Goal: Use online tool/utility: Utilize a website feature to perform a specific function

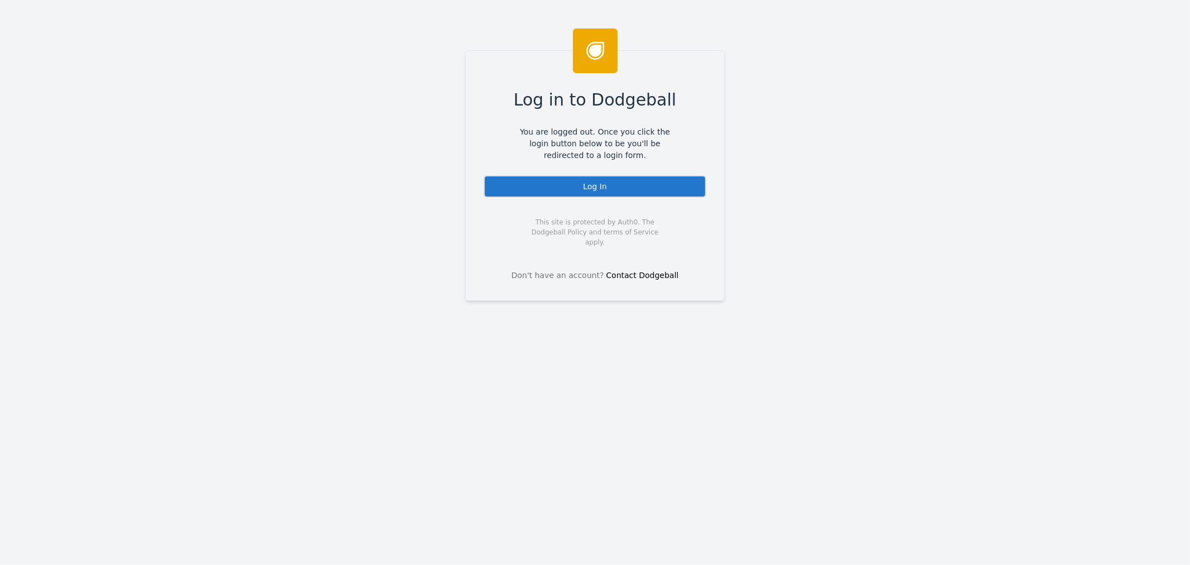
click at [619, 191] on div "Log In" at bounding box center [595, 186] width 223 height 22
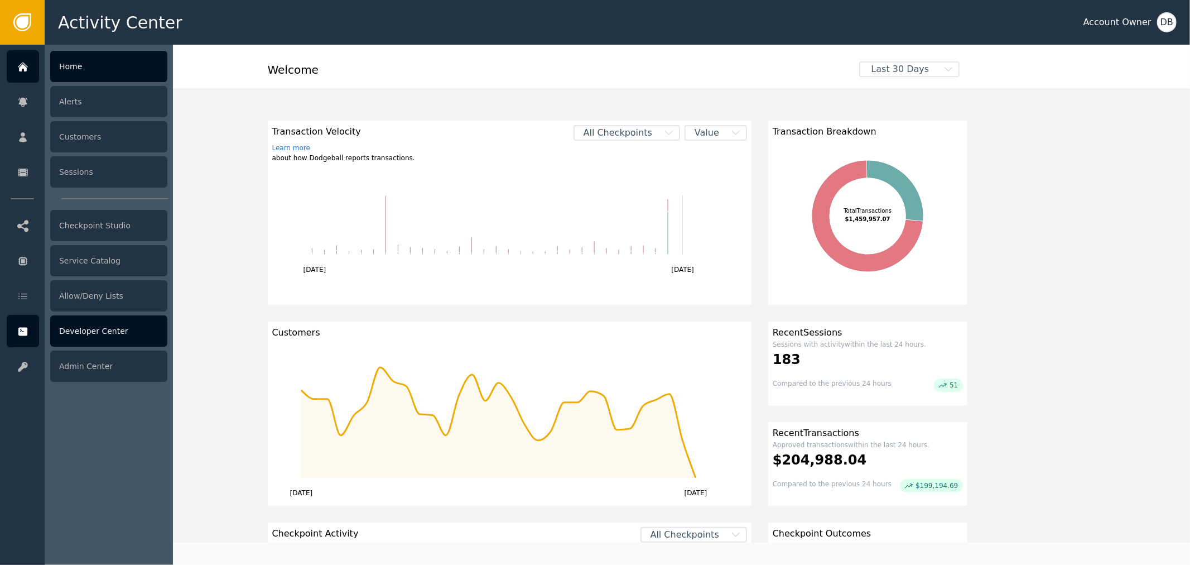
click at [29, 337] on div at bounding box center [23, 331] width 32 height 32
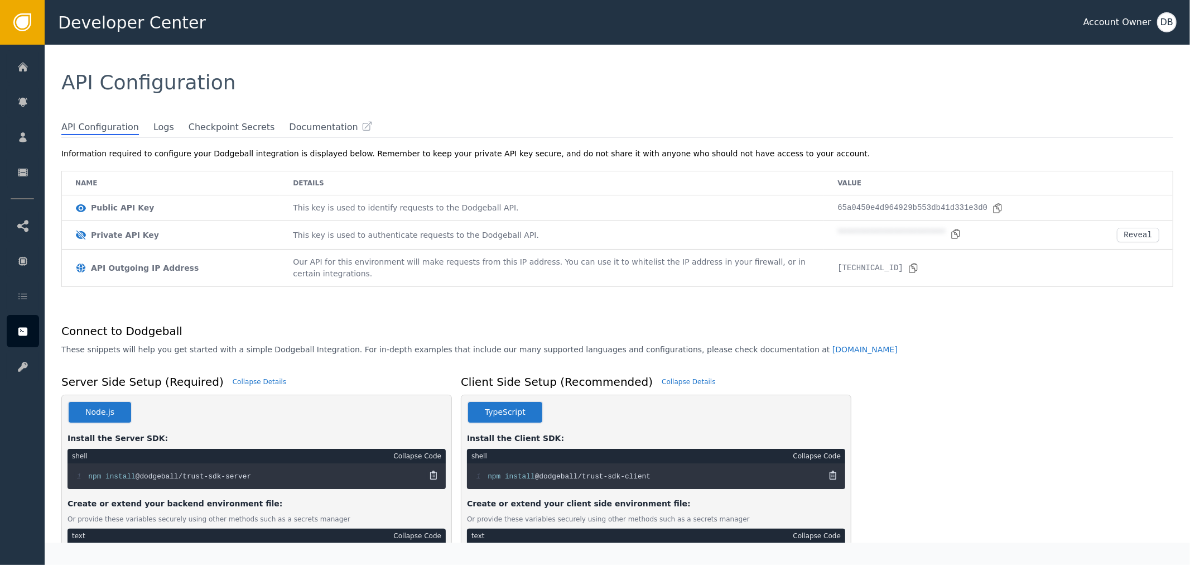
click at [267, 86] on div "API Configuration" at bounding box center [617, 83] width 1112 height 20
click at [153, 126] on span "Logs" at bounding box center [163, 127] width 21 height 15
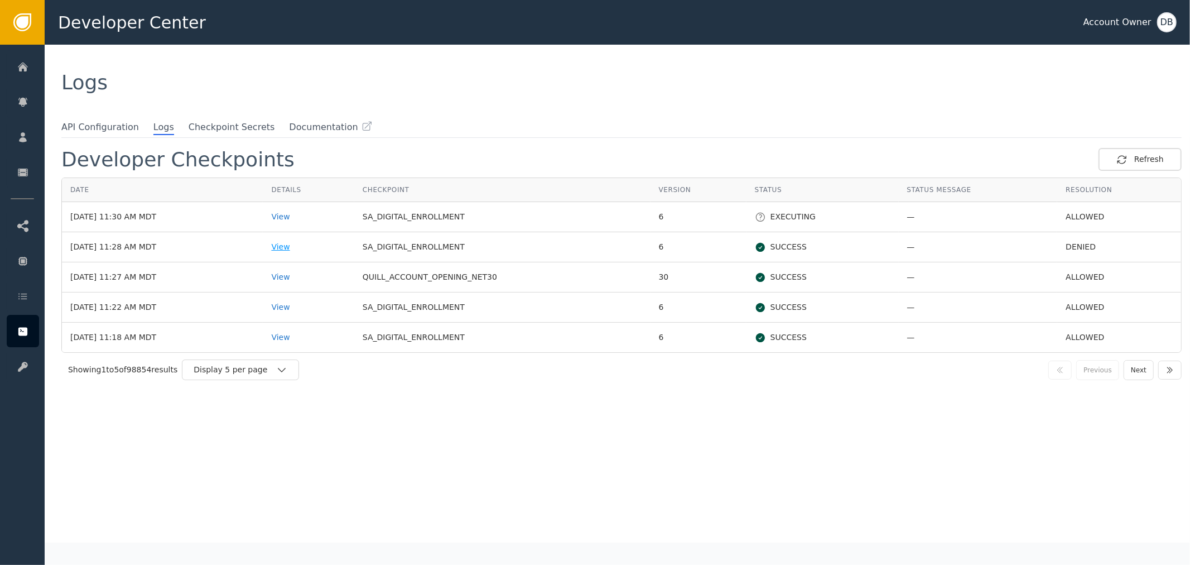
click at [297, 242] on div "View" at bounding box center [308, 247] width 74 height 12
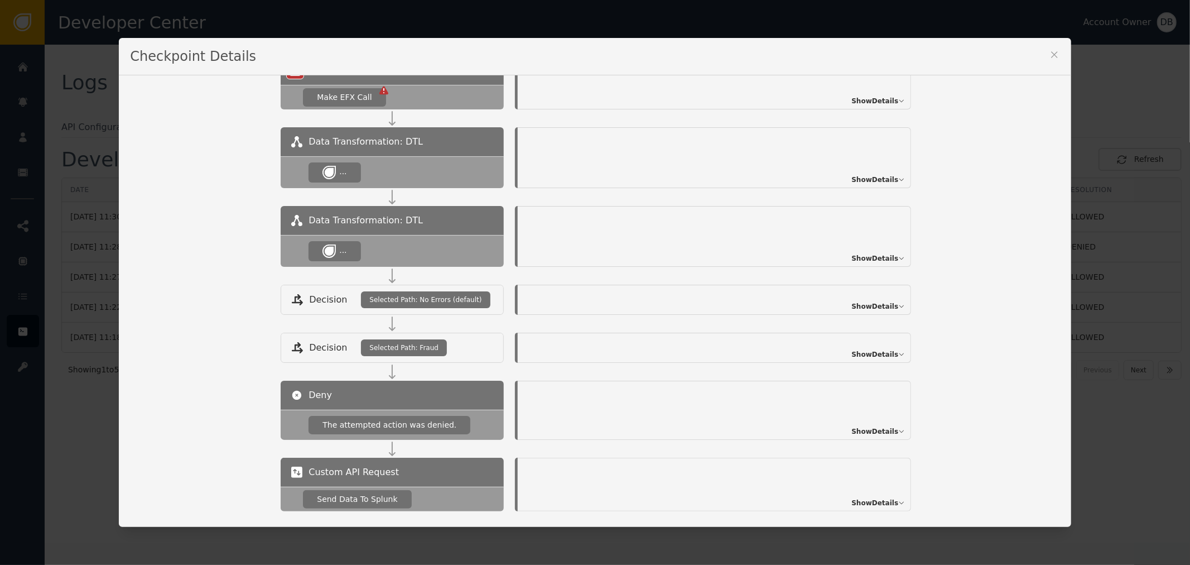
scroll to position [411, 0]
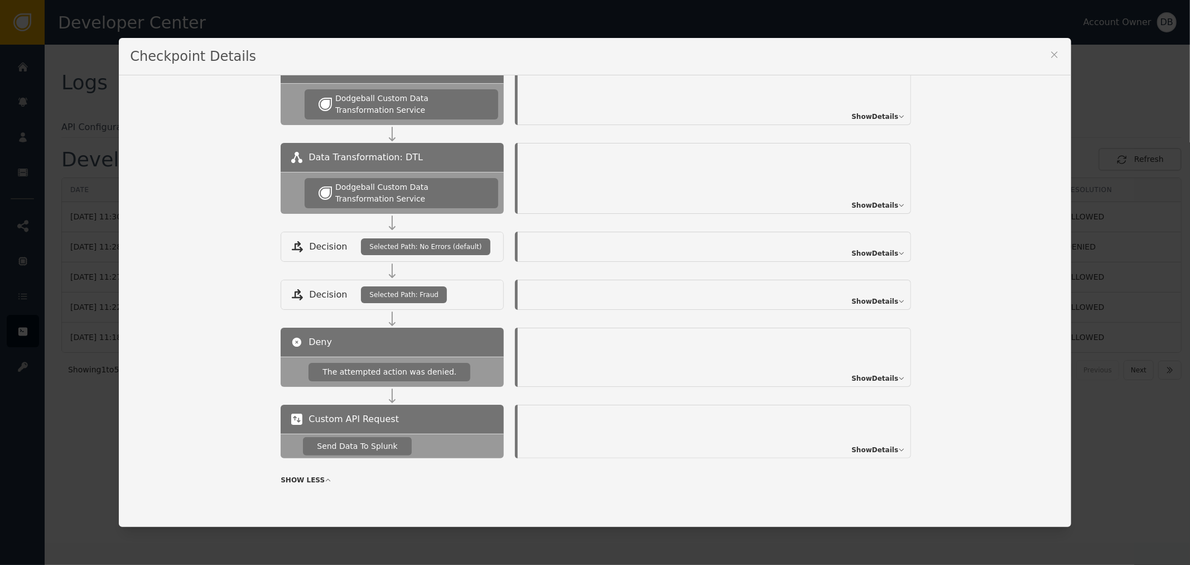
click at [871, 452] on span "Show Details" at bounding box center [874, 450] width 47 height 10
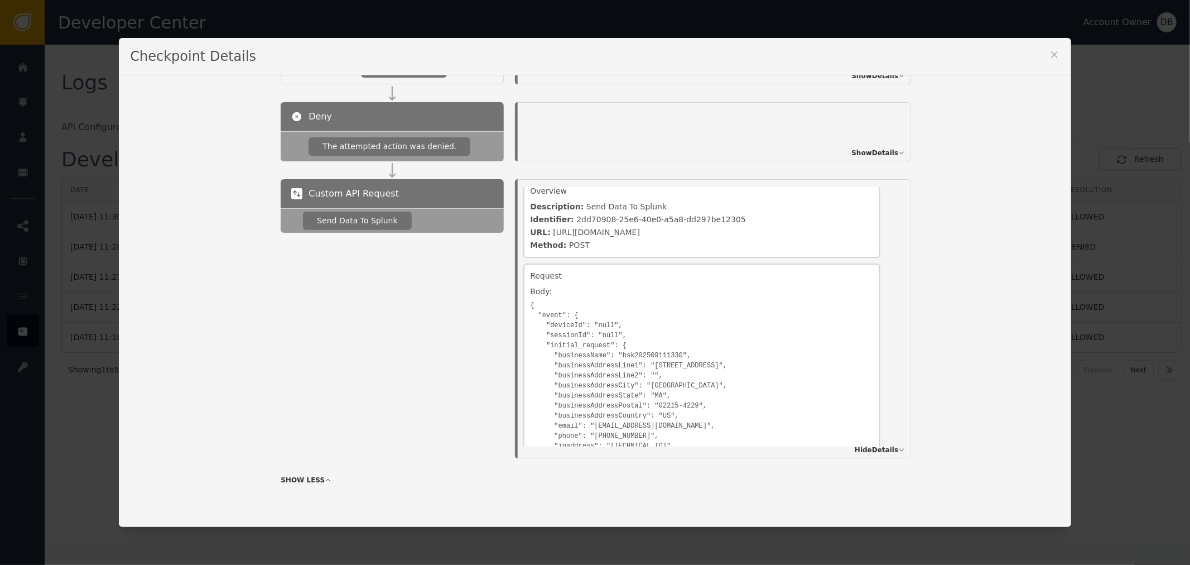
scroll to position [0, 0]
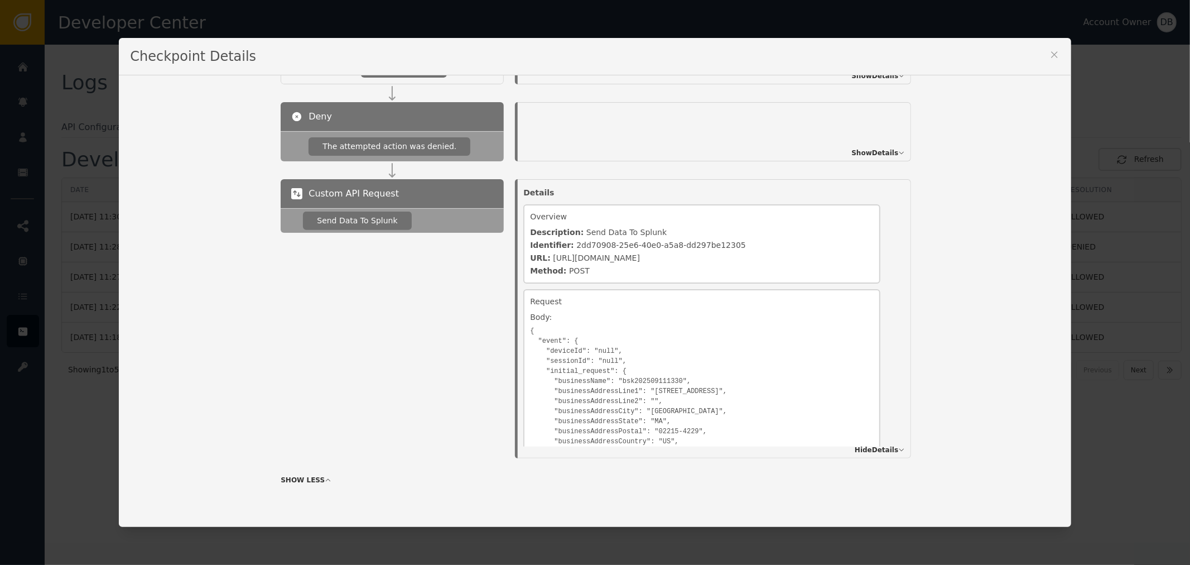
click at [869, 149] on span "Show Details" at bounding box center [874, 153] width 47 height 10
click at [1050, 56] on icon at bounding box center [1054, 54] width 11 height 11
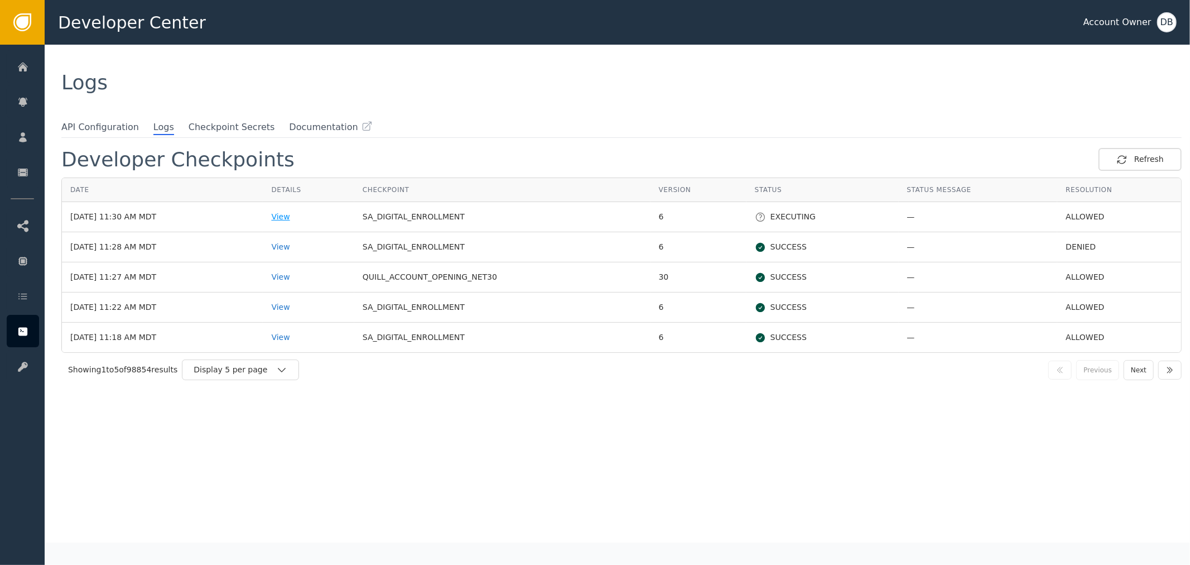
click at [292, 218] on div "View" at bounding box center [308, 217] width 74 height 12
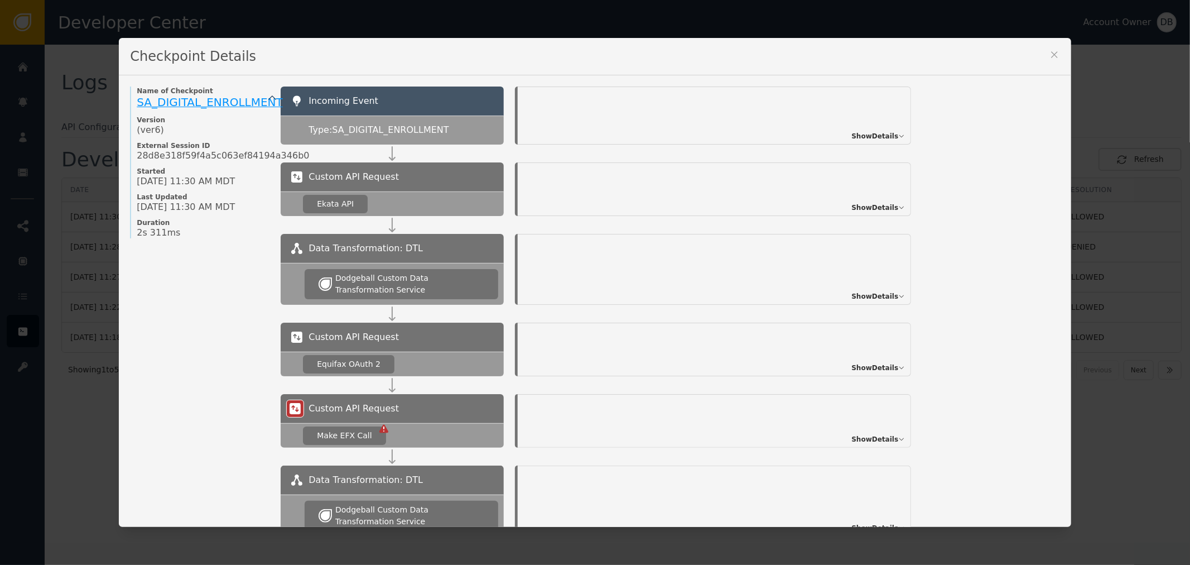
click at [194, 99] on span "SA_DIGITAL_ENROLLMENT" at bounding box center [210, 101] width 146 height 13
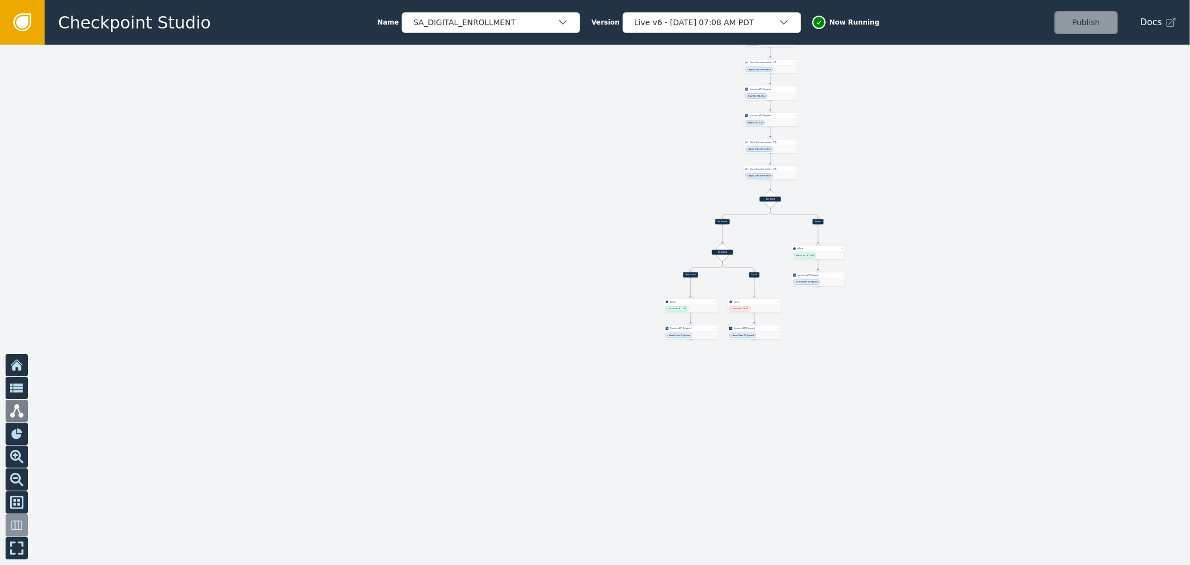
drag, startPoint x: 924, startPoint y: 232, endPoint x: 899, endPoint y: 132, distance: 102.8
click at [899, 132] on div at bounding box center [595, 305] width 1190 height 520
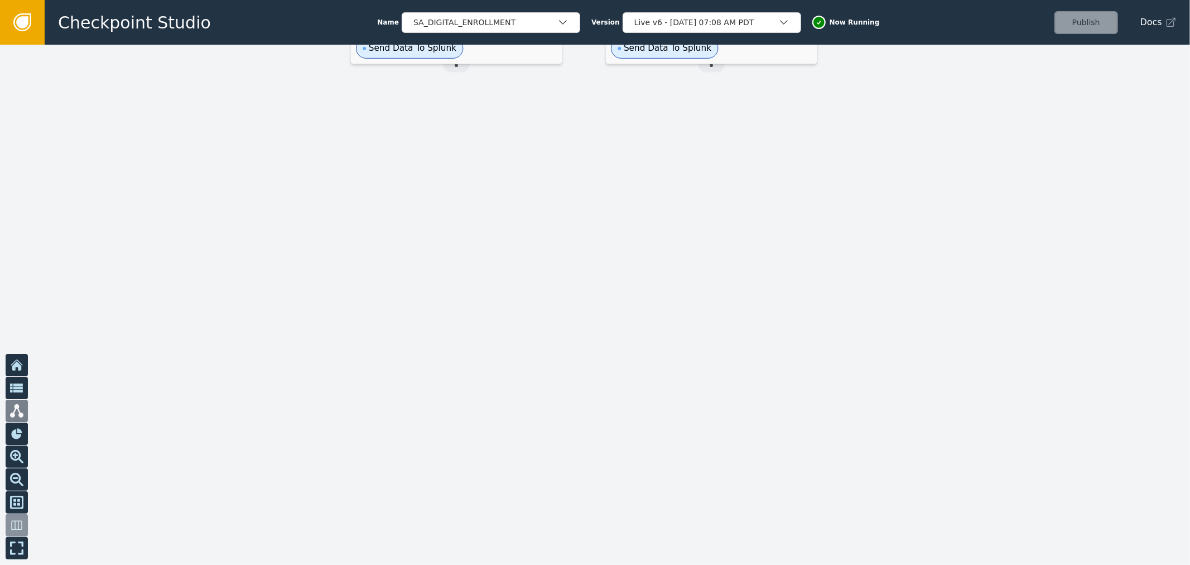
drag, startPoint x: 687, startPoint y: 346, endPoint x: 840, endPoint y: 504, distance: 219.7
click at [861, 527] on div at bounding box center [595, 305] width 1190 height 520
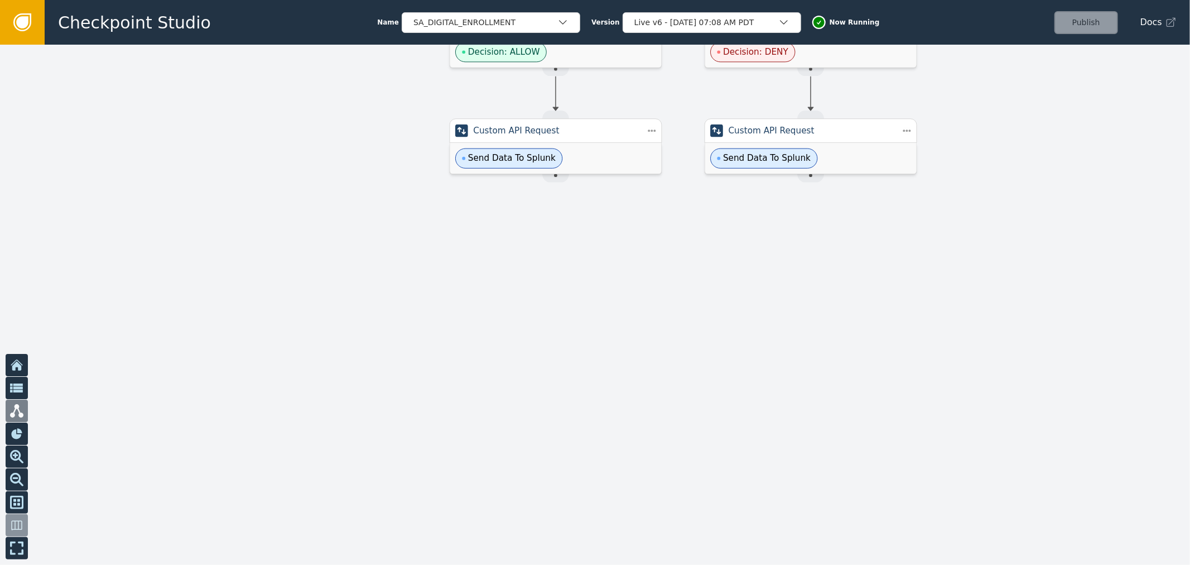
drag, startPoint x: 666, startPoint y: 145, endPoint x: 655, endPoint y: 162, distance: 20.3
click at [656, 162] on div at bounding box center [595, 305] width 1190 height 520
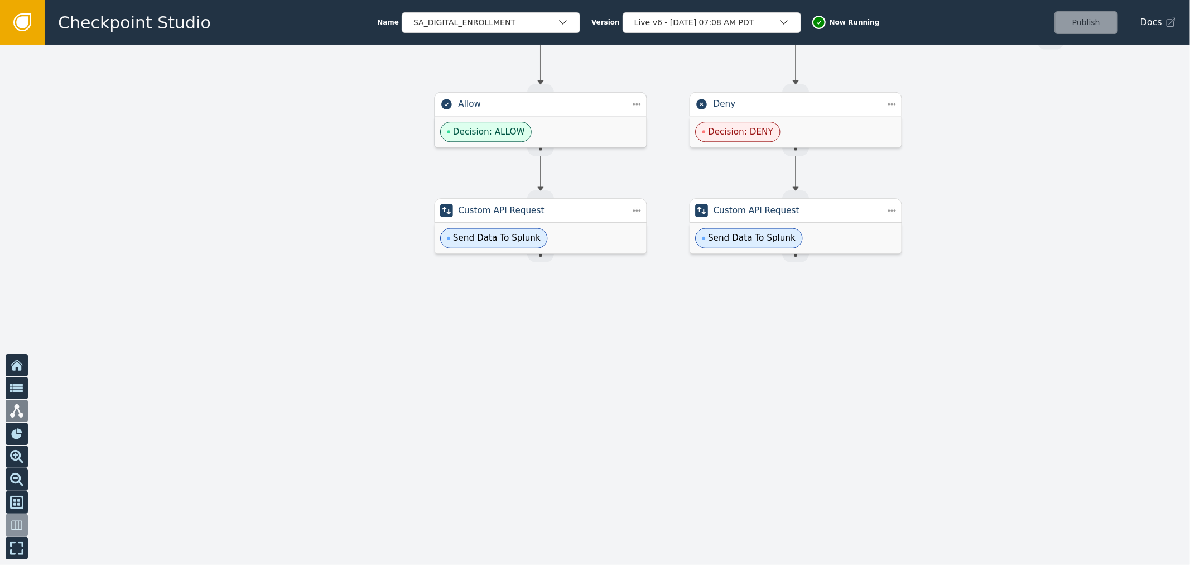
click at [606, 110] on div "Allow" at bounding box center [540, 104] width 165 height 13
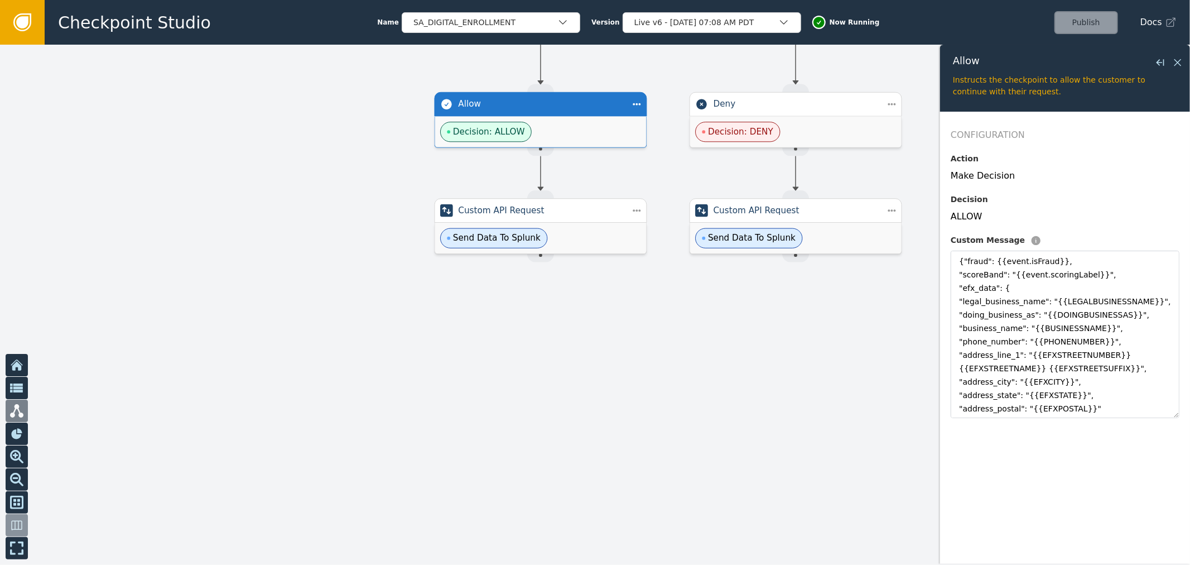
drag, startPoint x: 1175, startPoint y: 319, endPoint x: 1185, endPoint y: 452, distance: 133.7
click at [1184, 452] on form "Configuration Action Make Decision Decision ALLOW Custom Message {"fraud": {{ev…" at bounding box center [1065, 338] width 250 height 452
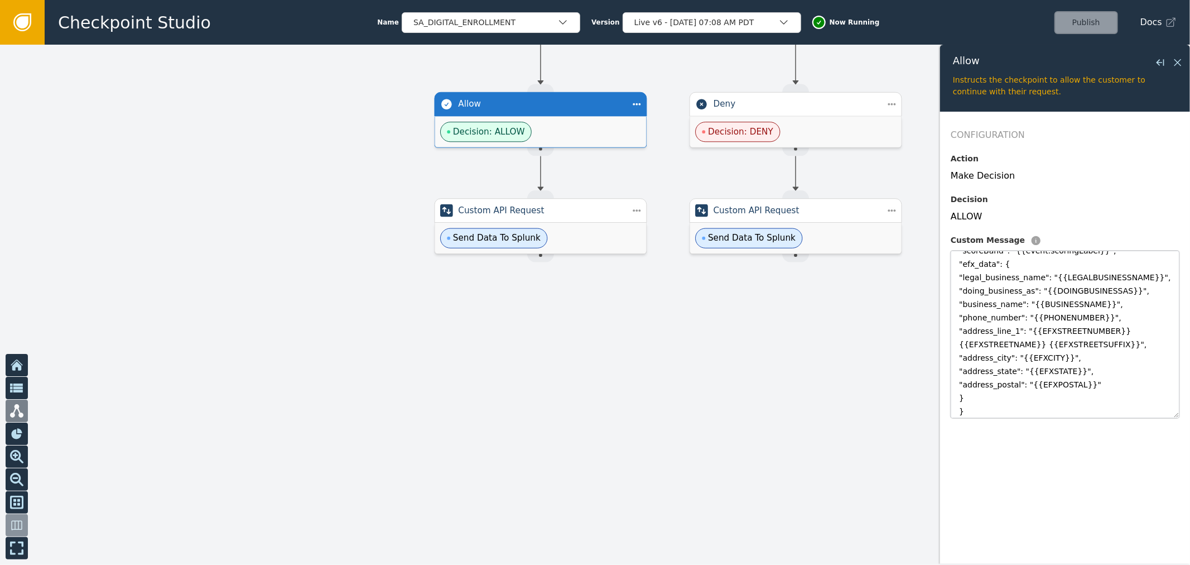
scroll to position [22, 0]
click at [1000, 277] on textarea "{"fraud": {{event.isFraud}}, "scoreBand": "{{event.scoringLabel}}", "efx_data":…" at bounding box center [1065, 333] width 229 height 167
click at [1053, 402] on textarea "{"fraud": {{event.isFraud}}, "scoreBand": "{{event.scoringLabel}}", "efx_data":…" at bounding box center [1065, 333] width 229 height 167
click at [1091, 378] on textarea "{"fraud": {{event.isFraud}}, "scoreBand": "{{event.scoringLabel}}", "efx_data":…" at bounding box center [1065, 333] width 229 height 167
click at [1091, 371] on textarea "{"fraud": {{event.isFraud}}, "scoreBand": "{{event.scoringLabel}}", "efx_data":…" at bounding box center [1065, 333] width 229 height 167
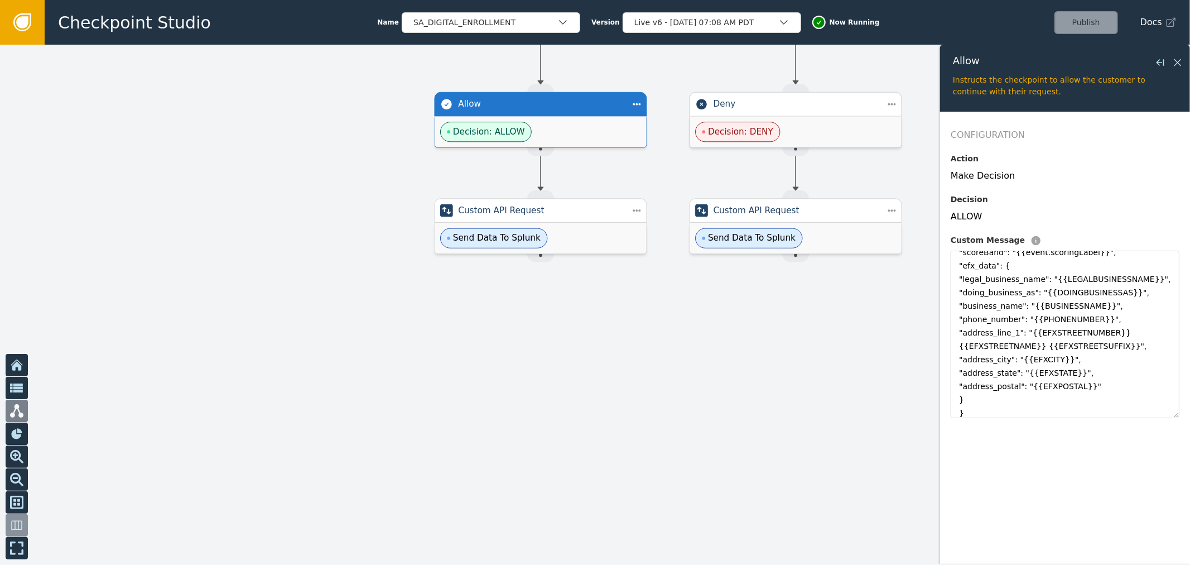
click at [813, 123] on div "Decision: DENY" at bounding box center [795, 132] width 211 height 31
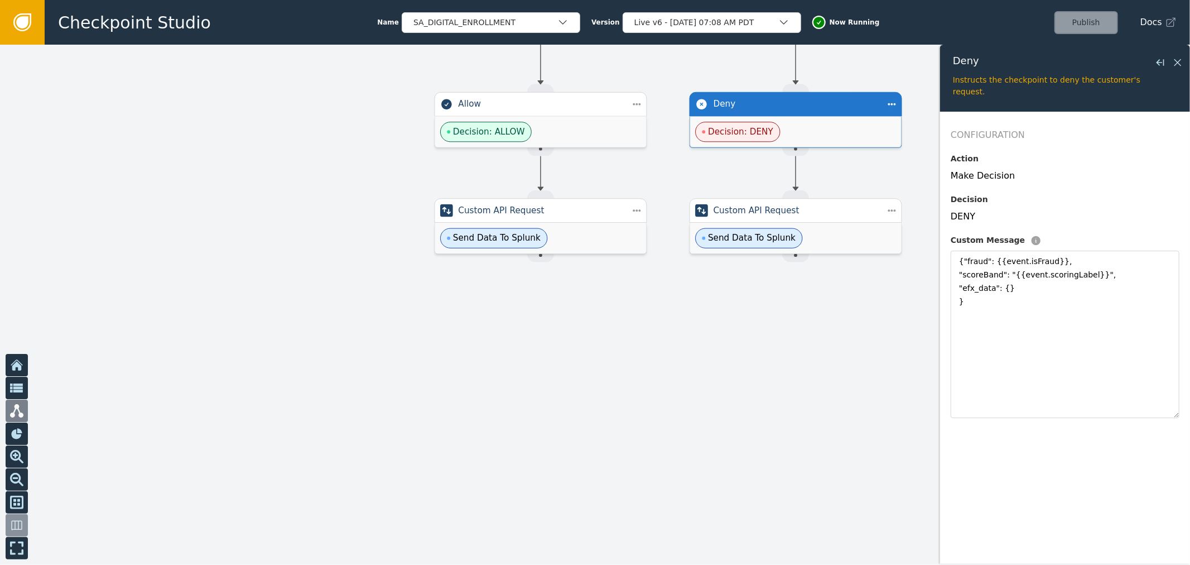
scroll to position [0, 0]
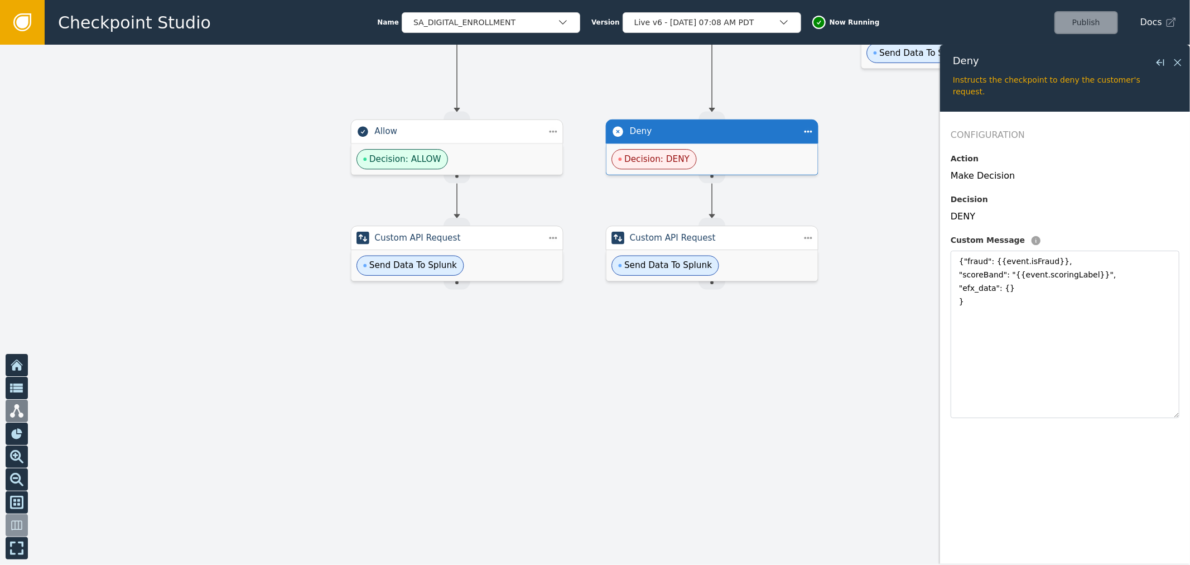
drag, startPoint x: 780, startPoint y: 446, endPoint x: 727, endPoint y: 433, distance: 54.1
click at [671, 519] on div at bounding box center [595, 305] width 1190 height 520
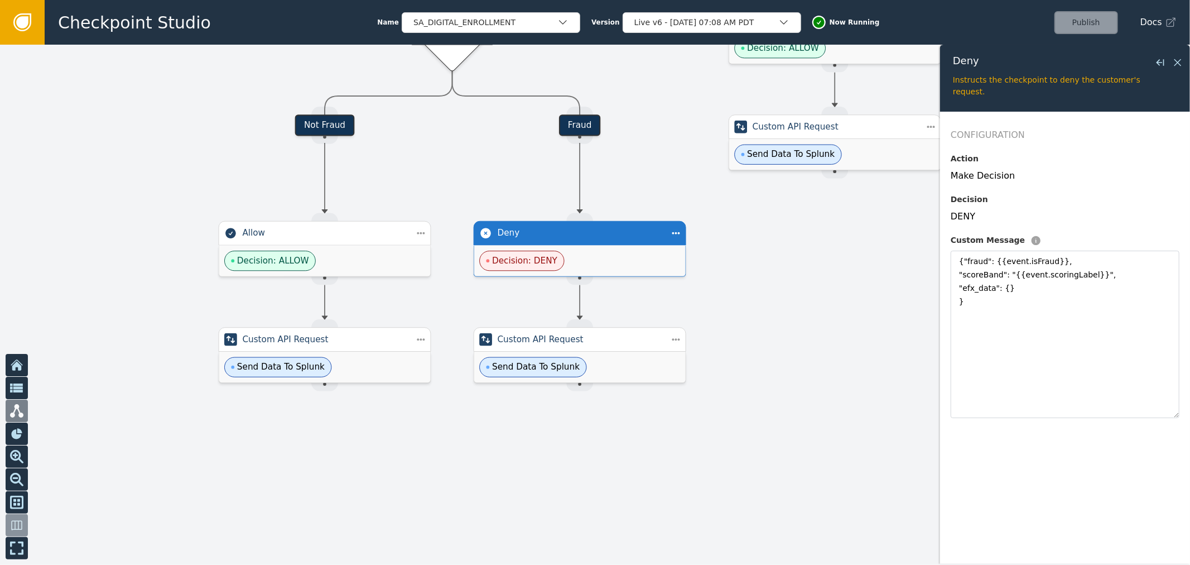
drag, startPoint x: 817, startPoint y: 200, endPoint x: 688, endPoint y: 425, distance: 259.6
click at [688, 425] on div at bounding box center [595, 305] width 1190 height 520
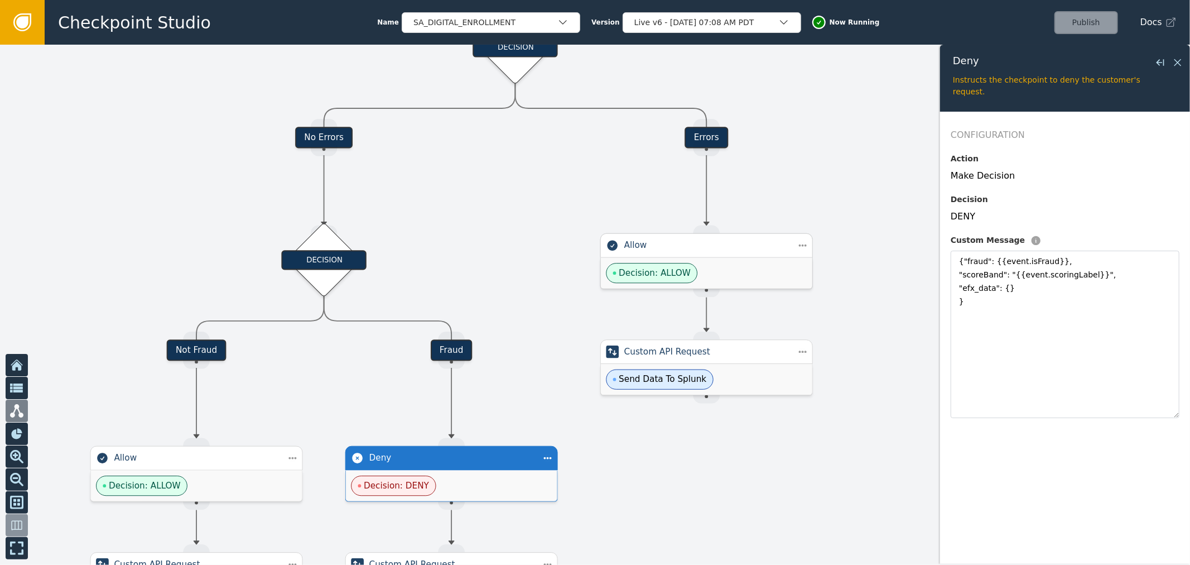
click at [718, 237] on div "Allow" at bounding box center [706, 245] width 213 height 25
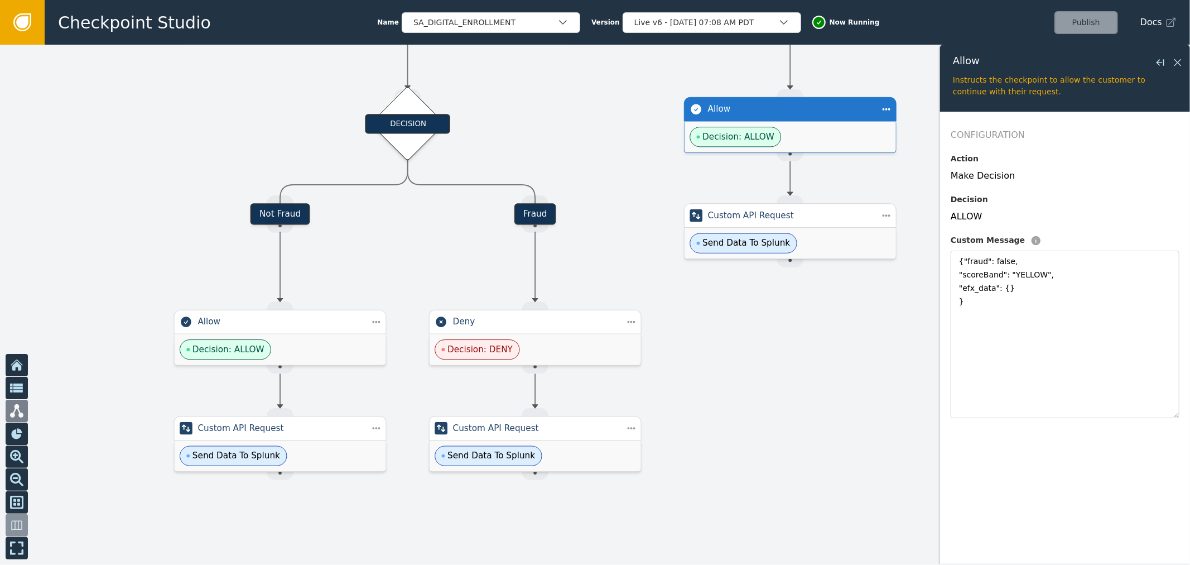
drag, startPoint x: 541, startPoint y: 209, endPoint x: 650, endPoint y: 54, distance: 189.8
click at [650, 56] on div at bounding box center [595, 305] width 1190 height 520
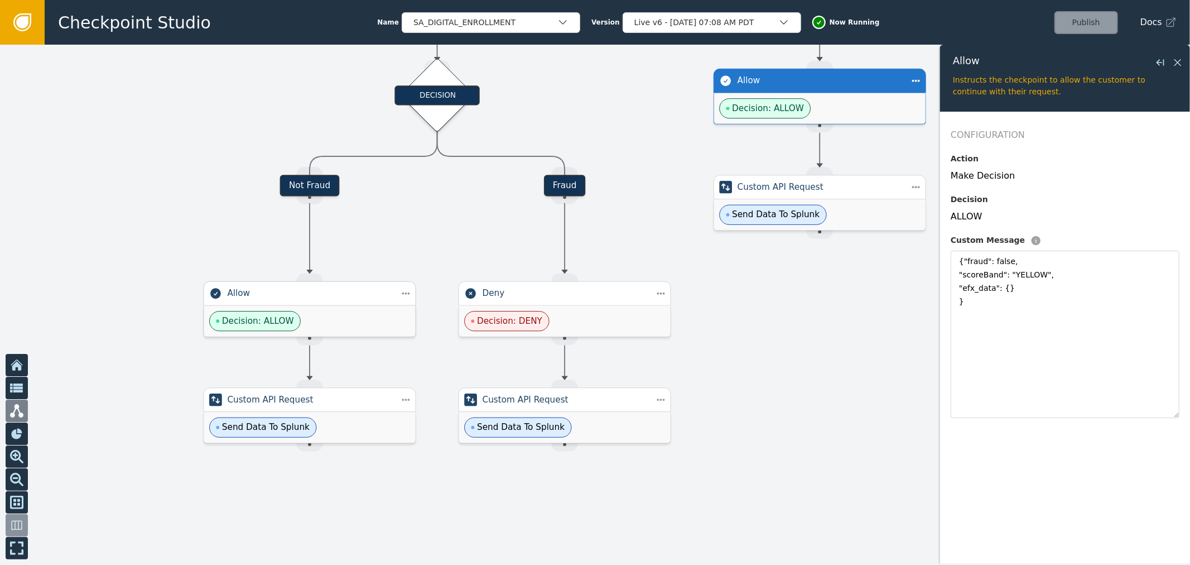
click at [351, 306] on div "Decision: ALLOW" at bounding box center [309, 321] width 211 height 31
type textarea "{"fraud": {{event.isFraud}}, "scoreBand": "{{event.scoringLabel}}", "efx_data":…"
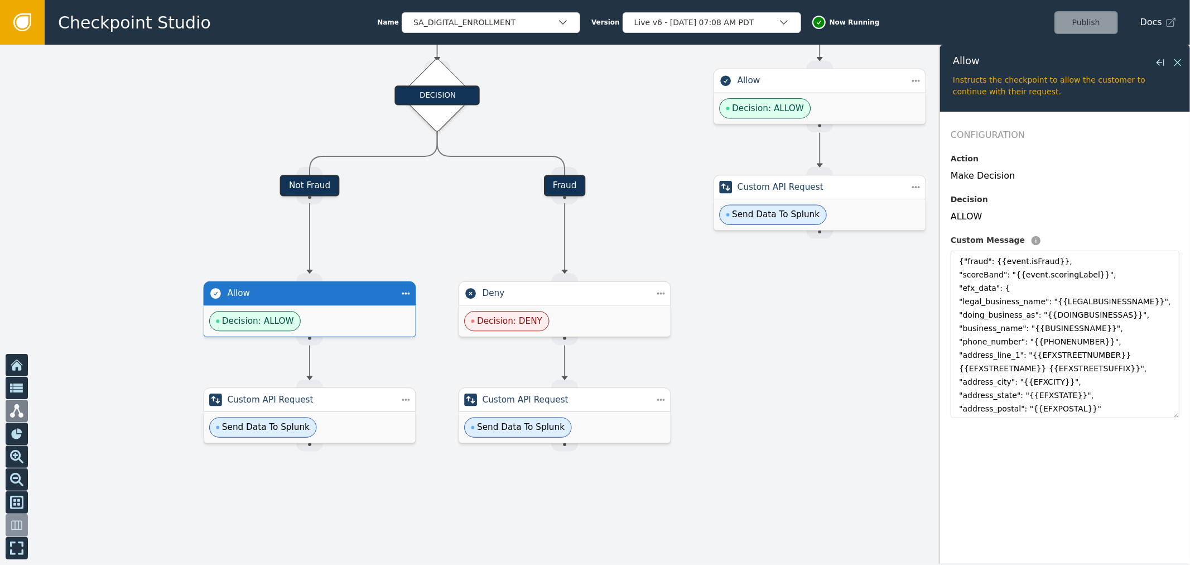
scroll to position [37, 0]
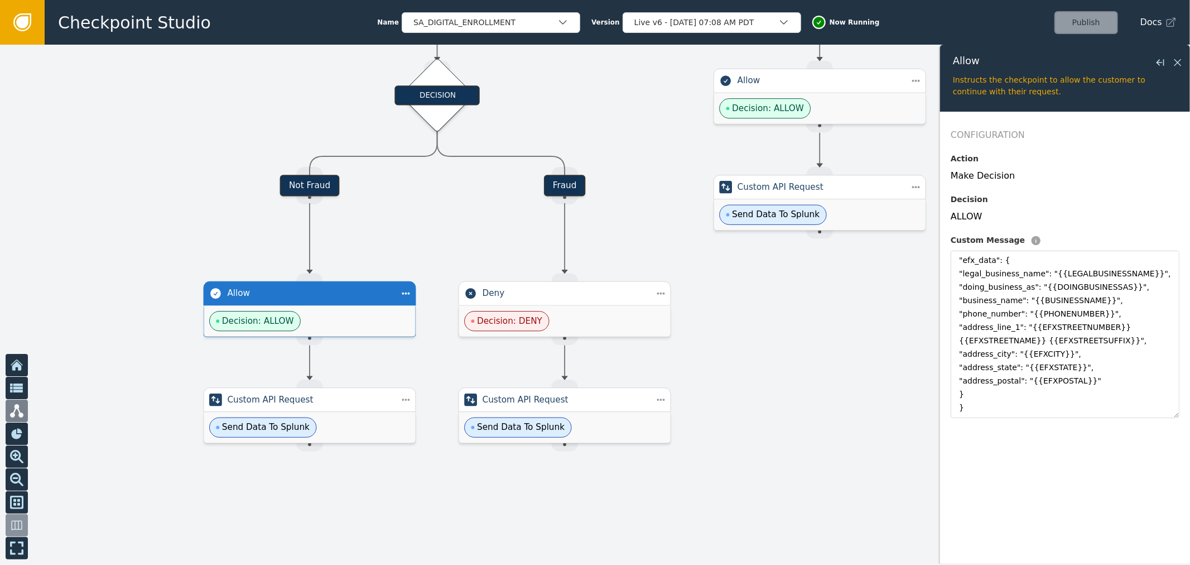
drag, startPoint x: 1173, startPoint y: 415, endPoint x: 1180, endPoint y: 460, distance: 45.7
click at [1180, 460] on form "Configuration Action Make Decision Decision ALLOW Custom Message {"fraud": {{ev…" at bounding box center [1065, 338] width 250 height 452
